Goal: Information Seeking & Learning: Learn about a topic

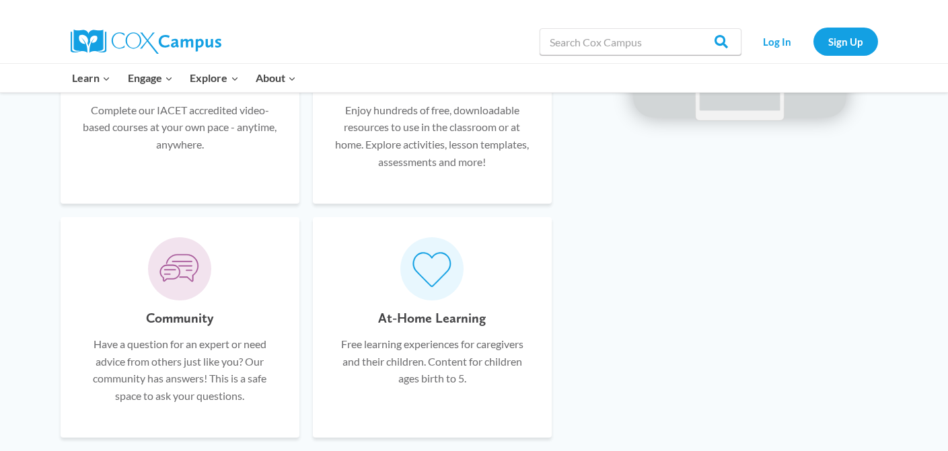
scroll to position [744, 0]
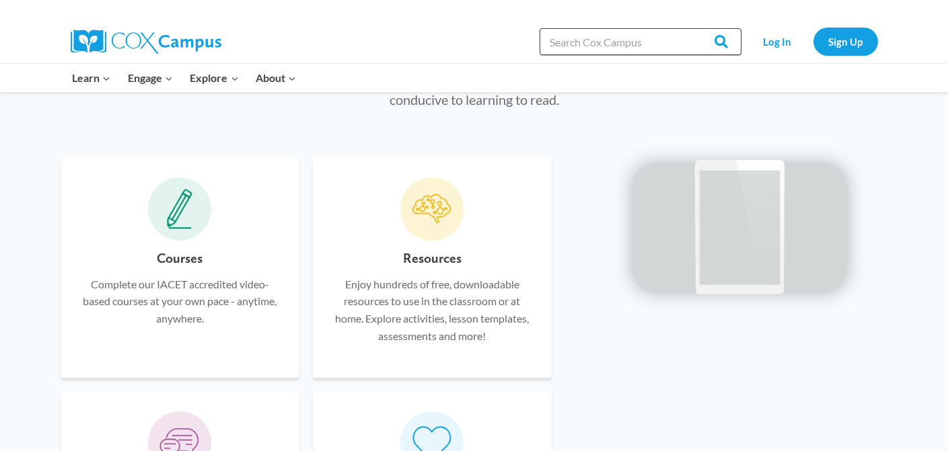
click at [630, 42] on input "Search in [URL][DOMAIN_NAME]" at bounding box center [641, 41] width 202 height 27
type input "secondary"
click at [689, 28] on input "Search" at bounding box center [715, 41] width 52 height 27
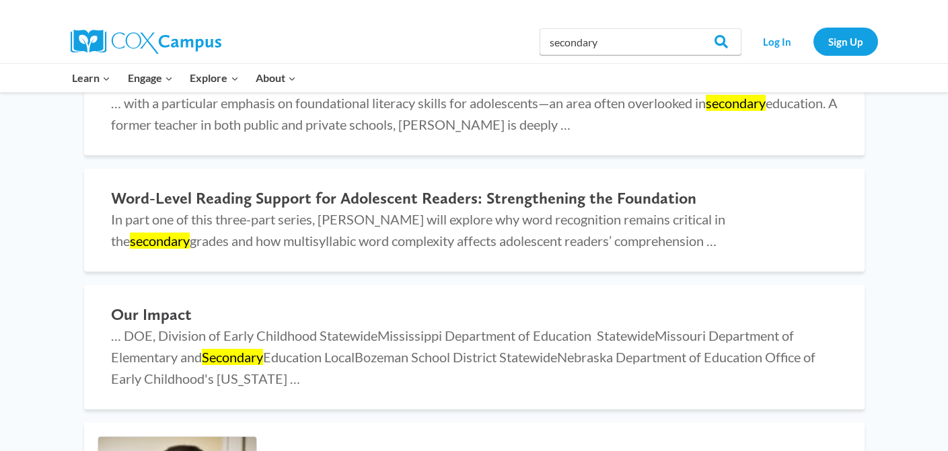
scroll to position [445, 0]
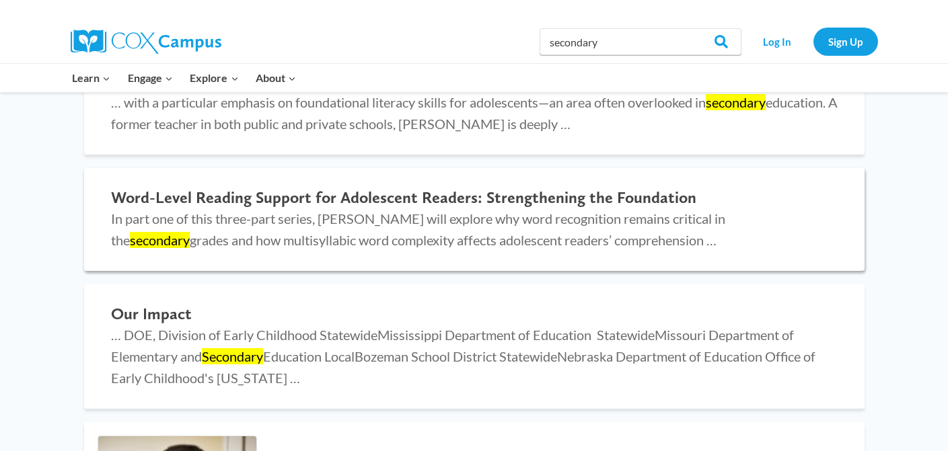
click at [458, 198] on h2 "Word-Level Reading Support for Adolescent Readers: Strengthening the Foundation" at bounding box center [474, 198] width 727 height 20
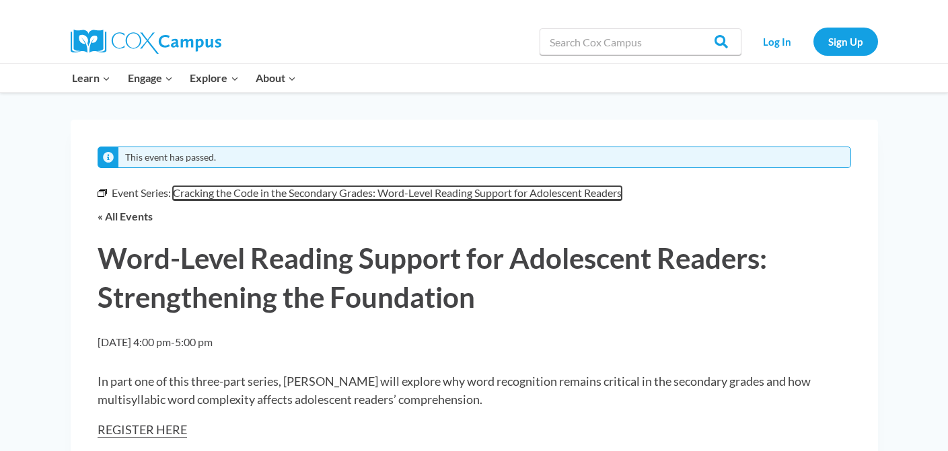
click at [458, 198] on span "Cracking the Code in the Secondary Grades: Word-Level Reading Support for Adole…" at bounding box center [397, 192] width 449 height 13
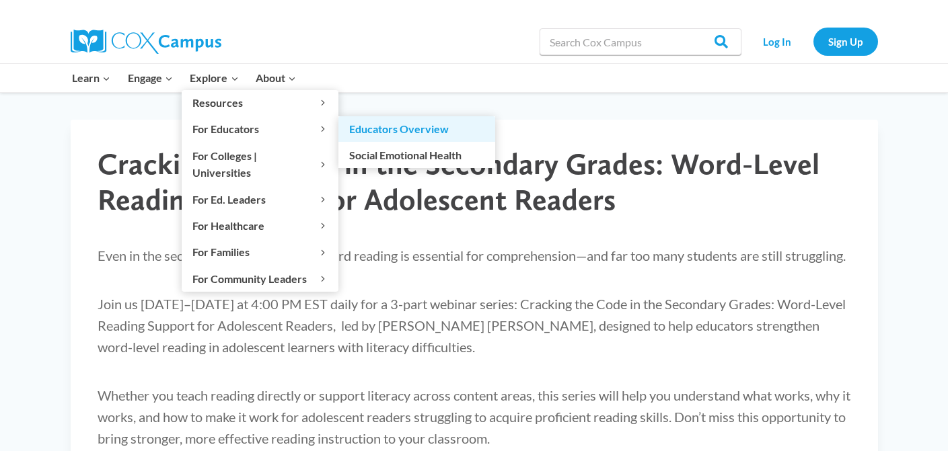
click at [395, 135] on link "Educators Overview" at bounding box center [416, 129] width 157 height 26
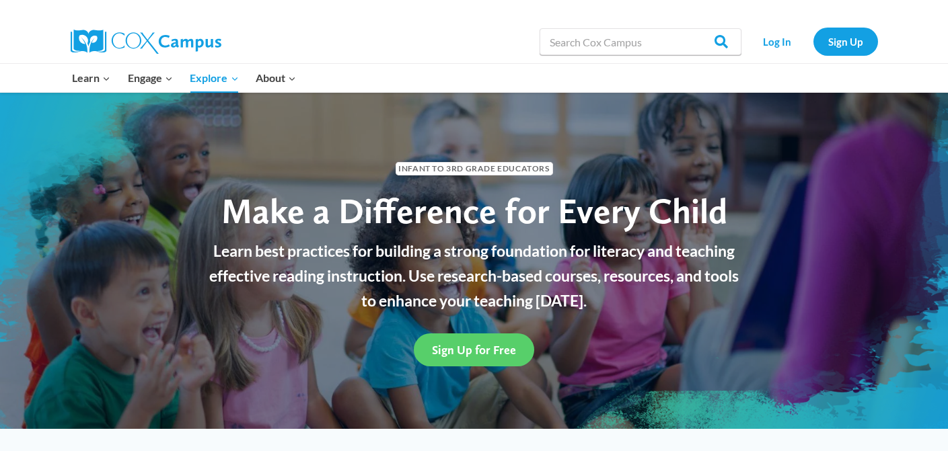
click at [144, 38] on img at bounding box center [146, 42] width 151 height 24
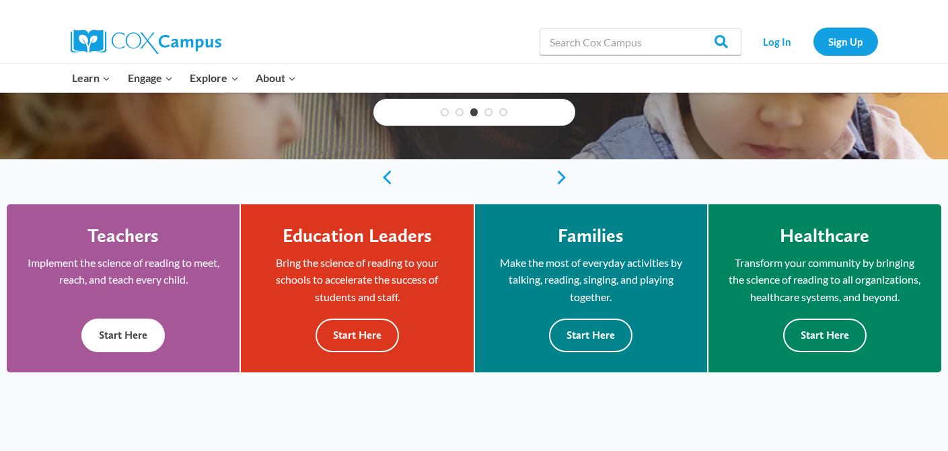
scroll to position [275, 0]
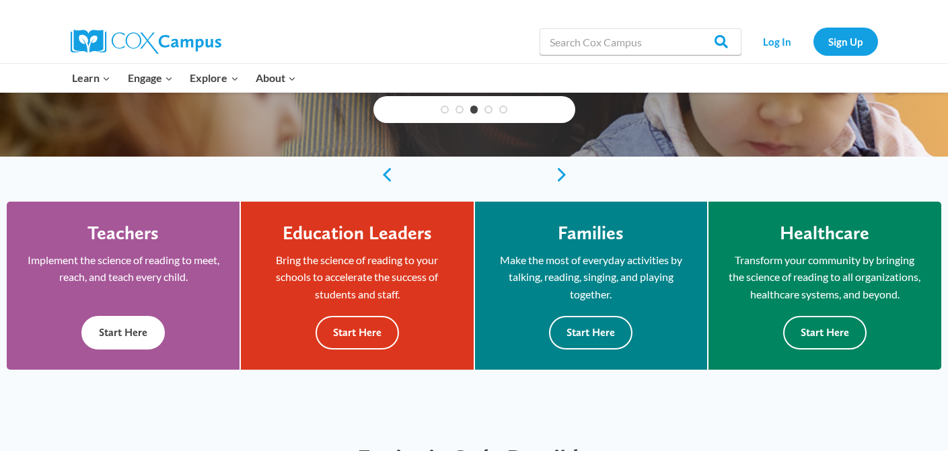
click at [133, 343] on button "Start Here" at bounding box center [122, 332] width 83 height 33
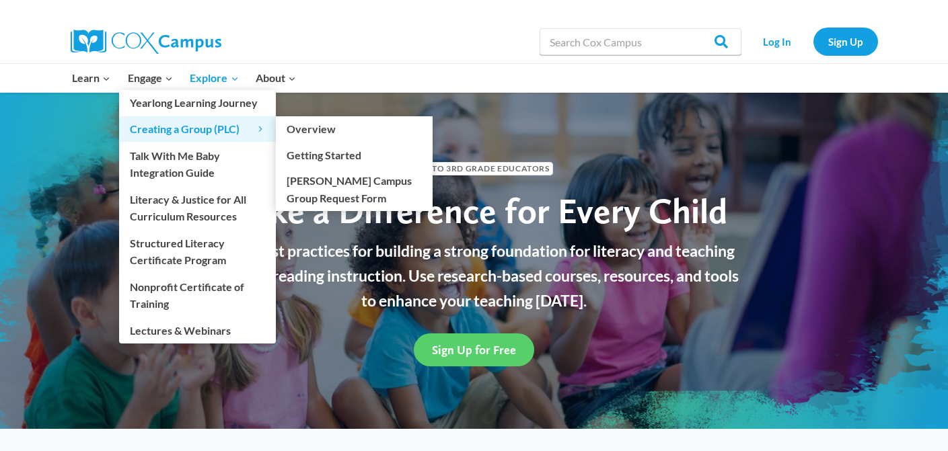
click at [186, 129] on span "Creating a Group (PLC) Expand" at bounding box center [197, 128] width 135 height 17
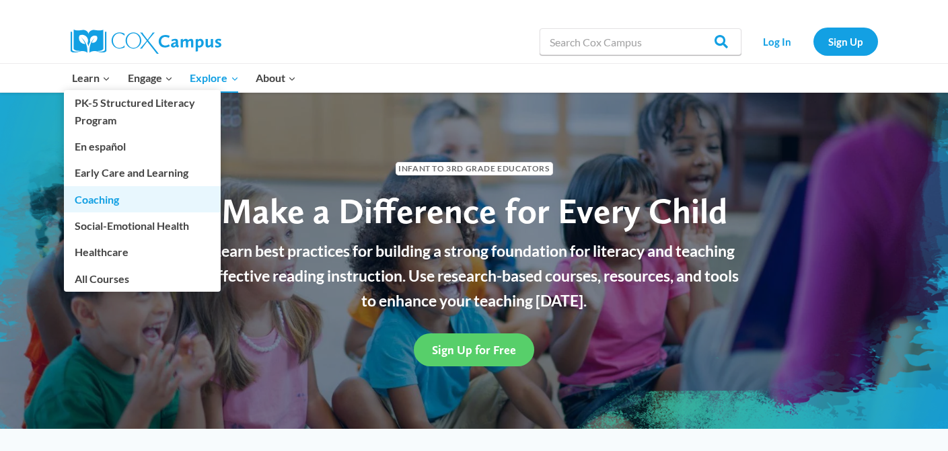
click at [104, 196] on link "Coaching" at bounding box center [142, 199] width 157 height 26
